Goal: Participate in discussion

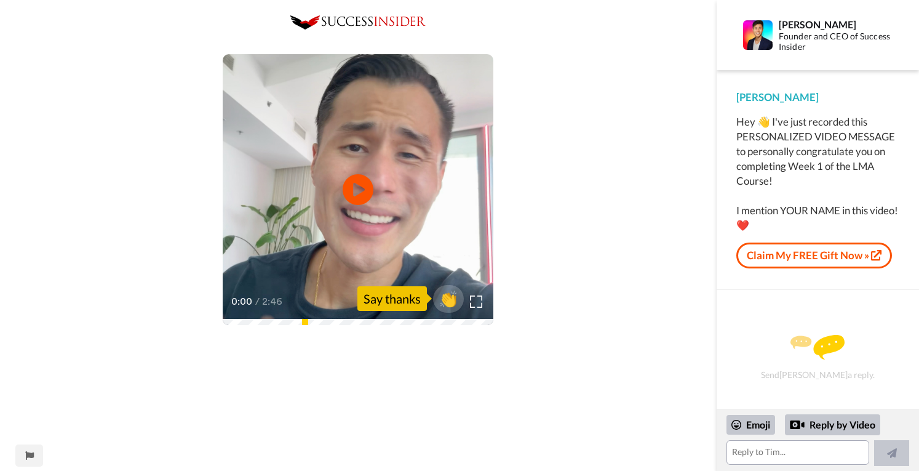
click at [356, 191] on icon "Play/Pause" at bounding box center [358, 189] width 31 height 55
click at [762, 456] on textarea at bounding box center [798, 452] width 143 height 25
click at [407, 298] on div "Say thanks" at bounding box center [393, 298] width 70 height 25
click at [391, 317] on div "2:37 / 2:46" at bounding box center [358, 306] width 271 height 26
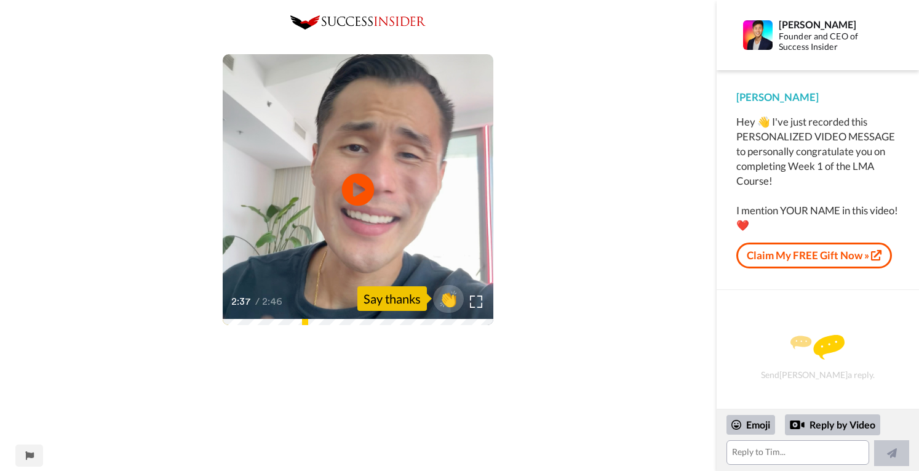
click at [362, 186] on icon "Play/Pause" at bounding box center [358, 190] width 33 height 58
click at [450, 296] on span "👏" at bounding box center [449, 298] width 39 height 25
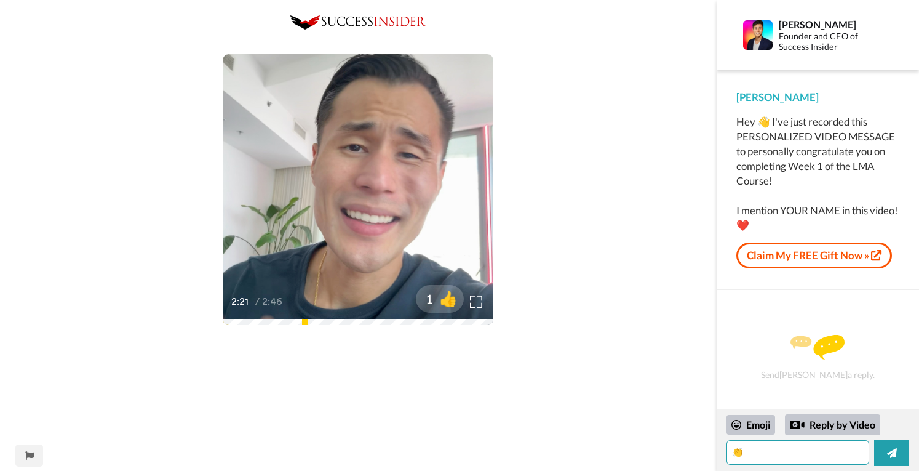
click at [813, 456] on textarea "👏" at bounding box center [798, 452] width 143 height 25
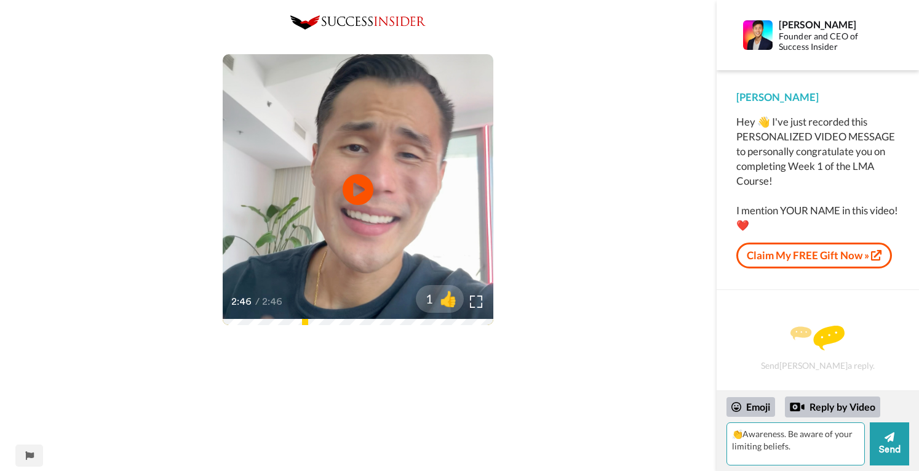
type textarea "👏Awareness. Be aware of your limiting beliefs."
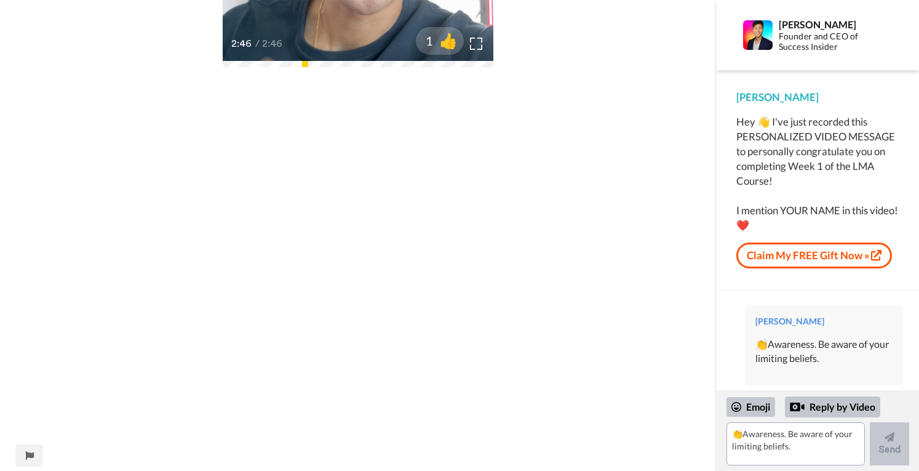
scroll to position [185, 0]
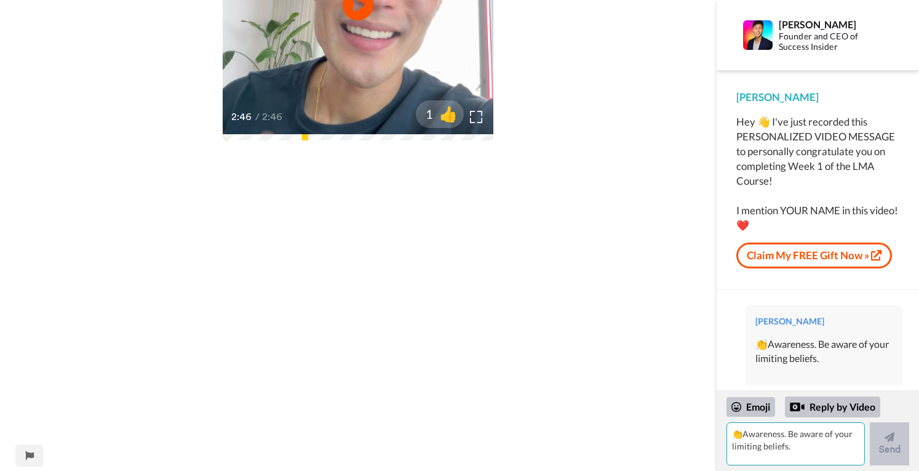
click at [814, 455] on textarea "👏Awareness. Be aware of your limiting beliefs." at bounding box center [796, 443] width 138 height 43
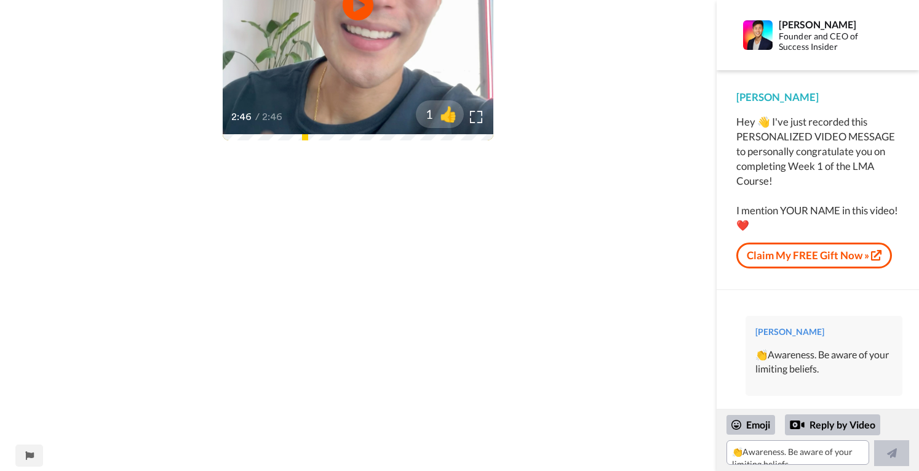
scroll to position [0, 0]
click at [829, 321] on div "[PERSON_NAME] 👏Awareness. Be aware of your limiting beliefs." at bounding box center [824, 356] width 157 height 80
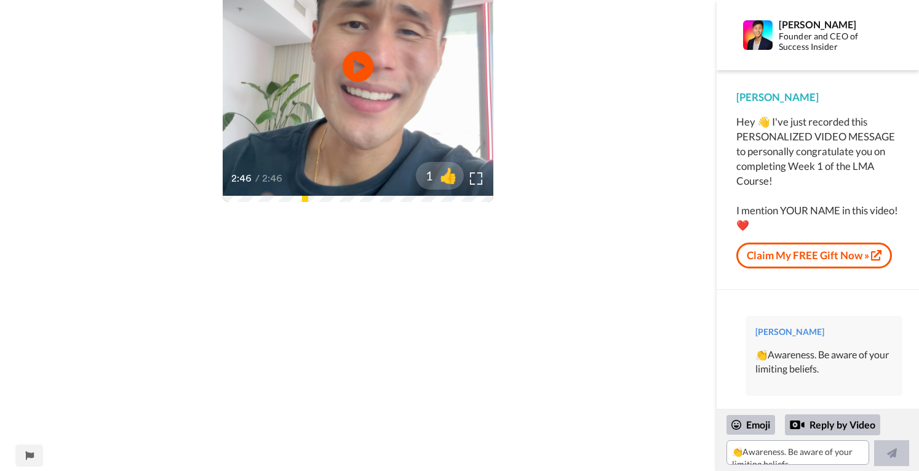
scroll to position [308, 0]
